Goal: Use online tool/utility: Utilize a website feature to perform a specific function

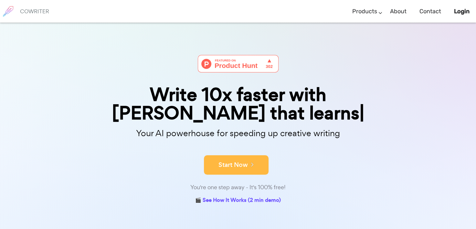
click at [239, 155] on button "Start Now" at bounding box center [236, 164] width 65 height 19
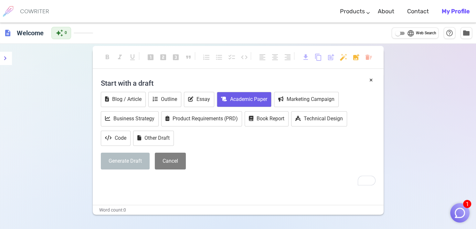
click at [252, 99] on button "Academic Paper" at bounding box center [244, 99] width 55 height 15
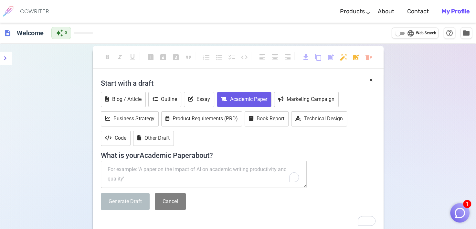
click at [142, 175] on textarea "To enrich screen reader interactions, please activate Accessibility in Grammarl…" at bounding box center [204, 174] width 206 height 27
paste textarea "[URL][DOMAIN_NAME]"
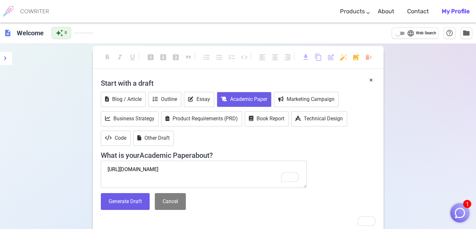
drag, startPoint x: 202, startPoint y: 167, endPoint x: 25, endPoint y: 175, distance: 177.6
click at [25, 175] on div "format_bold format_italic format_underlined looks_one looks_two looks_3 format_…" at bounding box center [238, 170] width 476 height 253
type textarea "/"
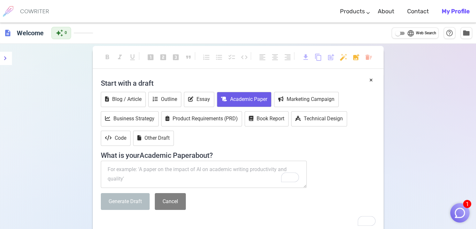
paste textarea "Understanding the Tumour Microenvironment (TME) List key components: [MEDICAL_D…"
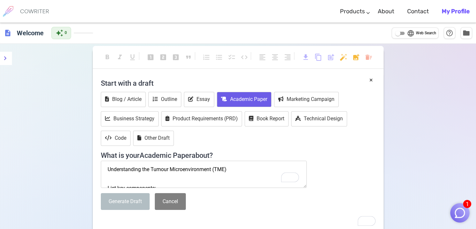
scroll to position [115, 0]
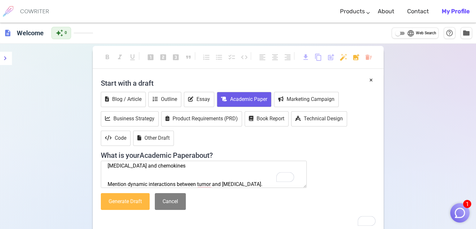
type textarea "Understanding the Tumour Microenvironment (TME) List key components: [MEDICAL_D…"
click at [134, 201] on button "Generate Draft" at bounding box center [125, 201] width 49 height 17
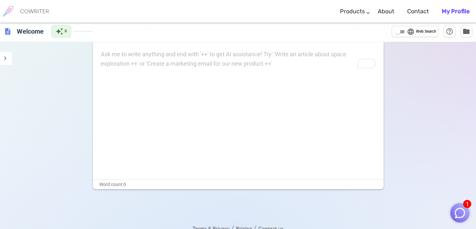
scroll to position [28, 0]
click at [179, 60] on div "Ask me to write anything and end with '++' to get AI assistance! Try: 'Write an…" at bounding box center [238, 58] width 275 height 19
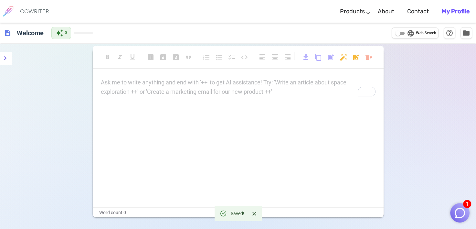
click at [166, 83] on p "Ask me to write anything and end with '++' to get AI assistance! Try: 'Write an…" at bounding box center [238, 82] width 275 height 9
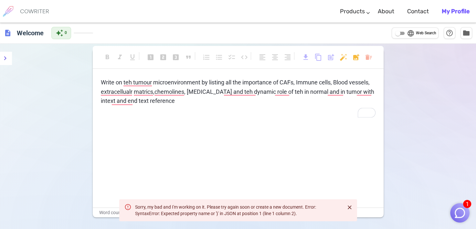
click at [220, 99] on p "Write on teh tumour microenvironment by listing all the importance of CAFs, Imm…" at bounding box center [238, 92] width 275 height 28
